Goal: Navigation & Orientation: Go to known website

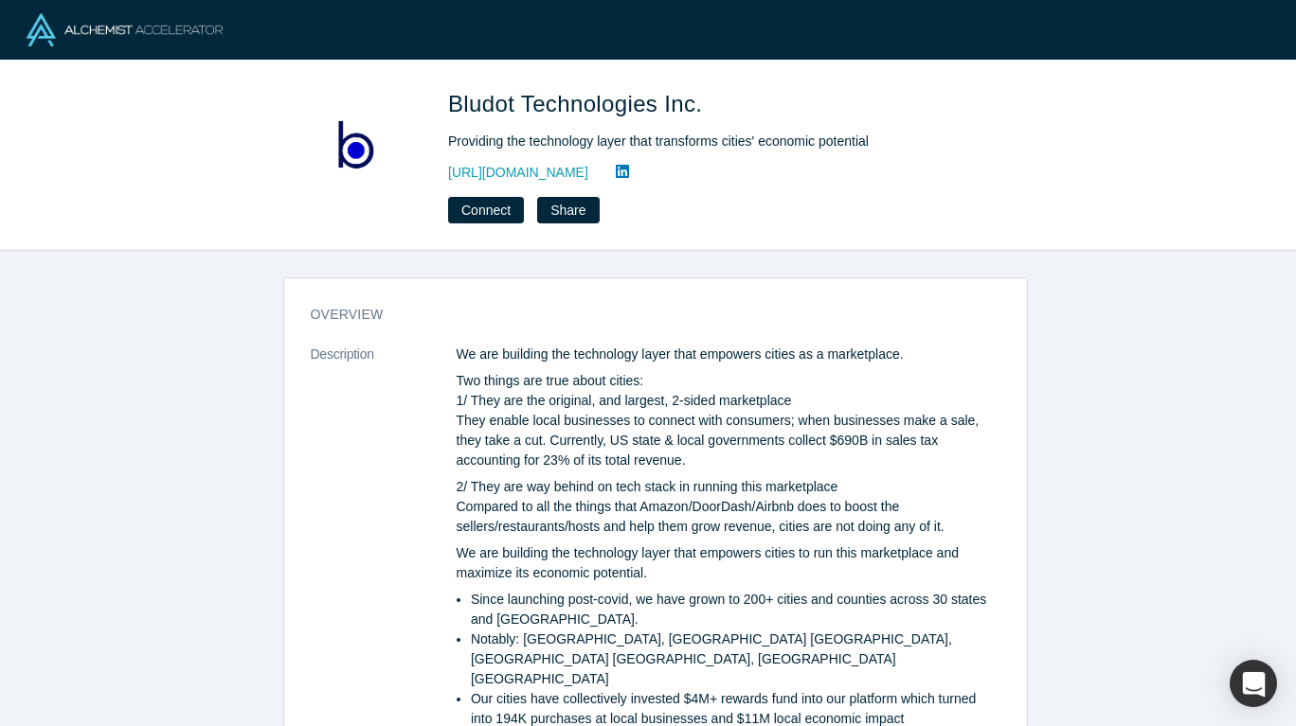
click at [491, 179] on link "[URL][DOMAIN_NAME]" at bounding box center [518, 173] width 140 height 20
